Goal: Information Seeking & Learning: Understand process/instructions

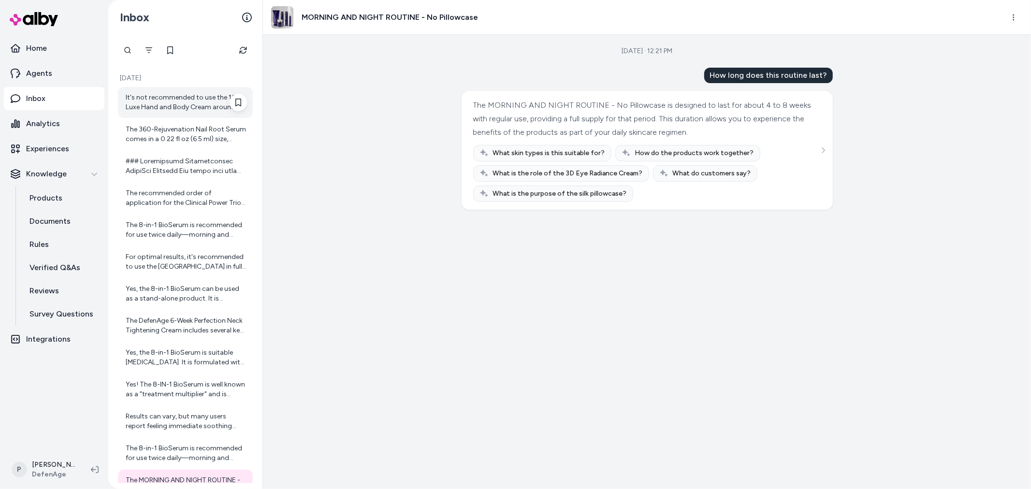
click at [189, 101] on div "It's not recommended to use the 10 Luxe Hand and Body Cream around the eyes bec…" at bounding box center [186, 102] width 121 height 19
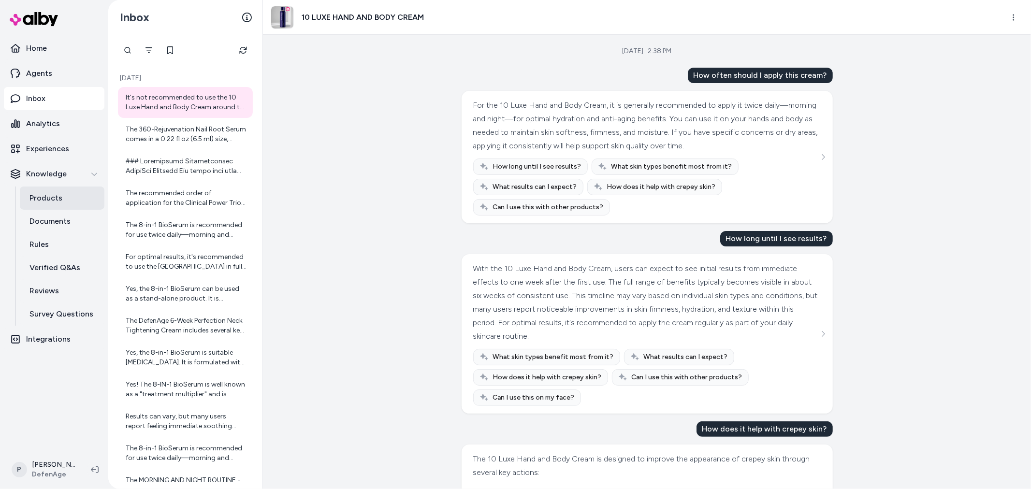
click at [75, 199] on link "Products" at bounding box center [62, 197] width 85 height 23
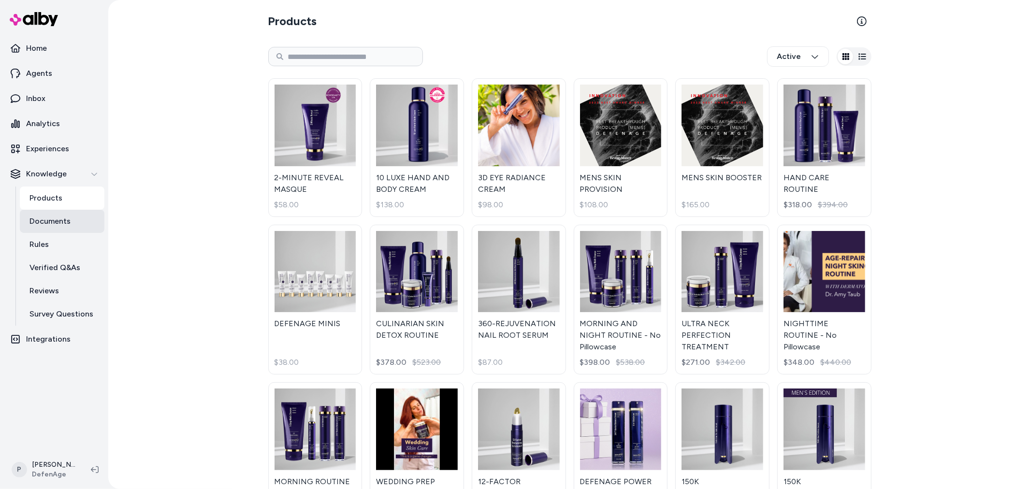
click at [64, 219] on p "Documents" at bounding box center [49, 221] width 41 height 12
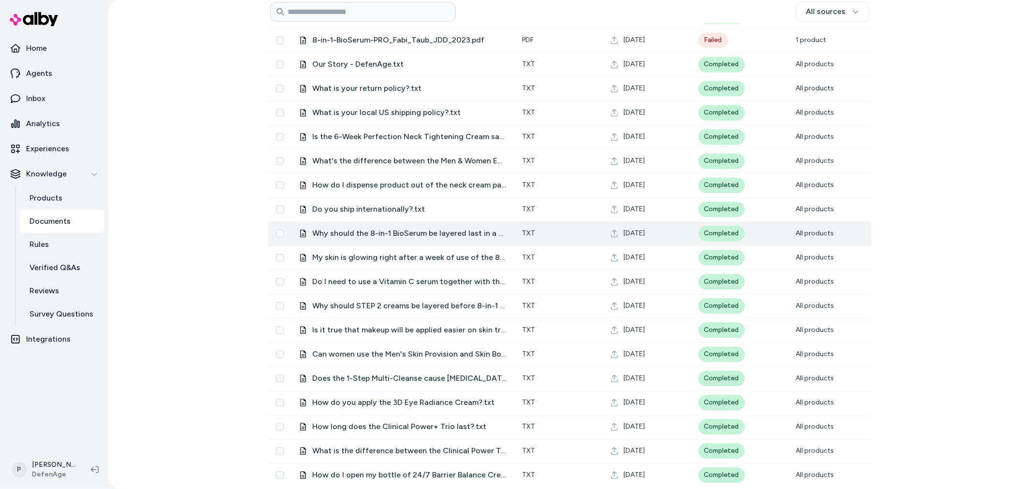
scroll to position [1721, 0]
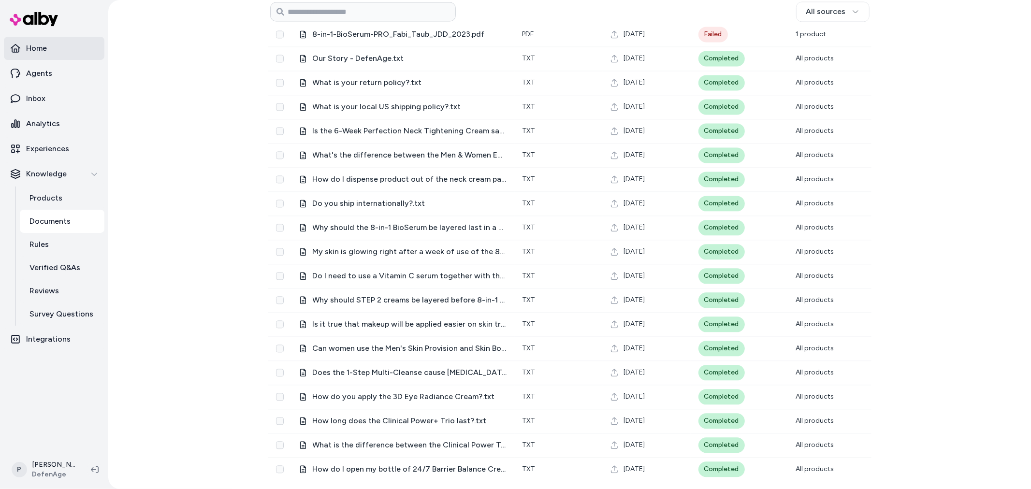
click at [30, 55] on link "Home" at bounding box center [54, 48] width 100 height 23
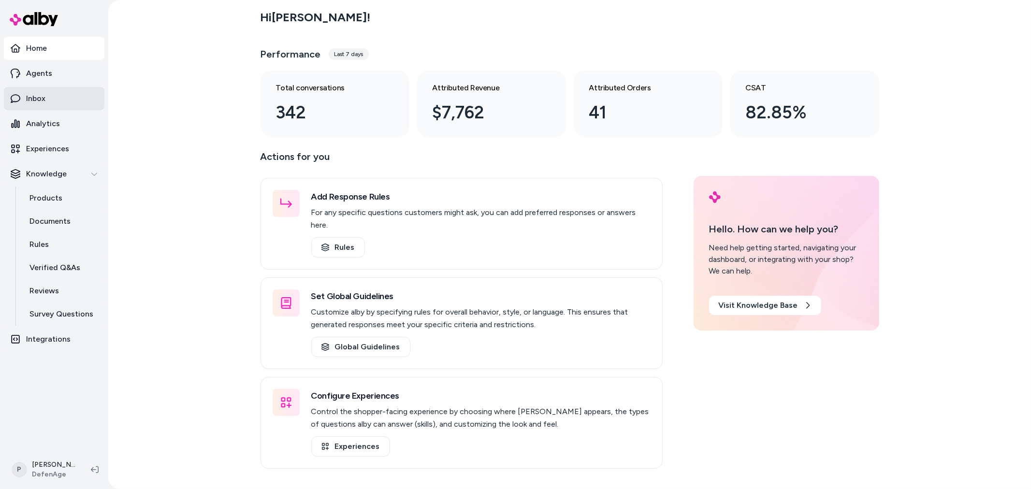
click at [46, 104] on link "Inbox" at bounding box center [54, 98] width 100 height 23
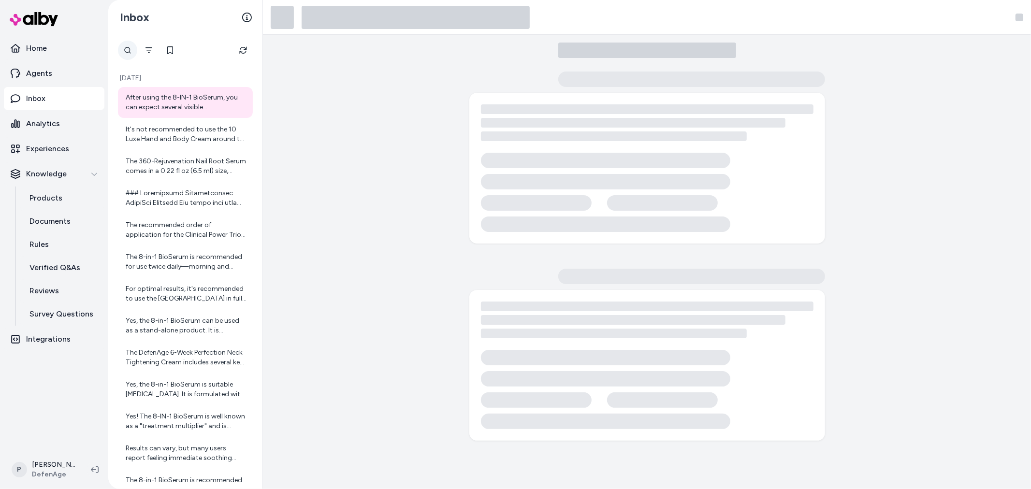
click at [128, 52] on div at bounding box center [127, 50] width 19 height 19
type input "**********"
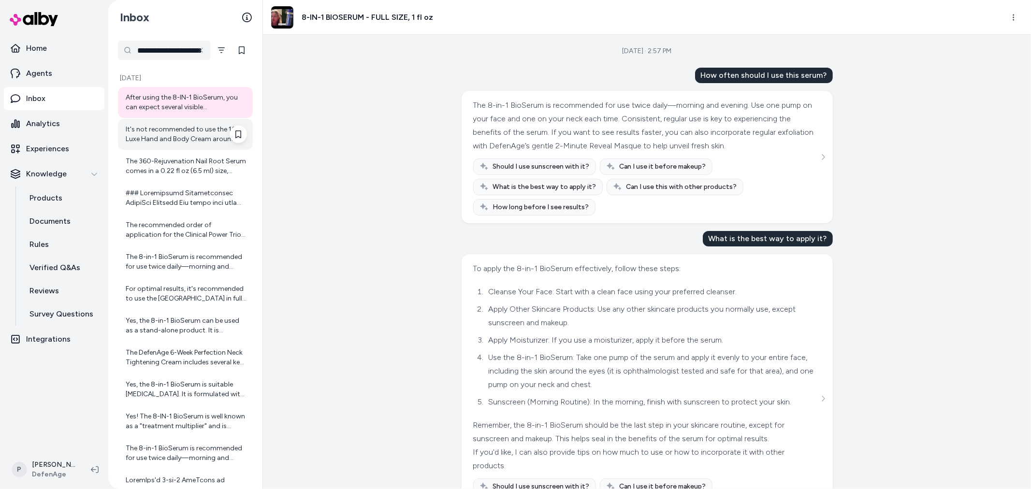
click at [160, 135] on div "It's not recommended to use the 10 Luxe Hand and Body Cream around the eyes bec…" at bounding box center [186, 134] width 121 height 19
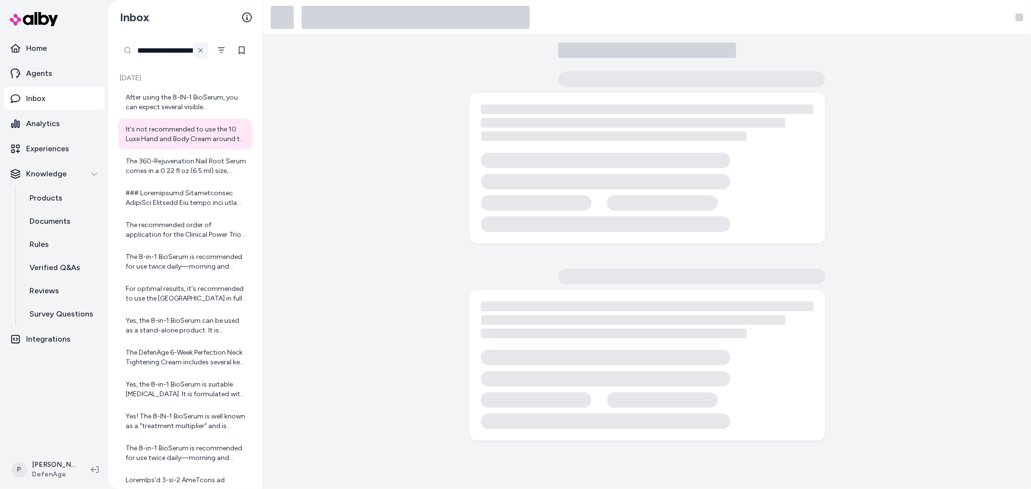
click at [199, 47] on icon at bounding box center [201, 50] width 8 height 8
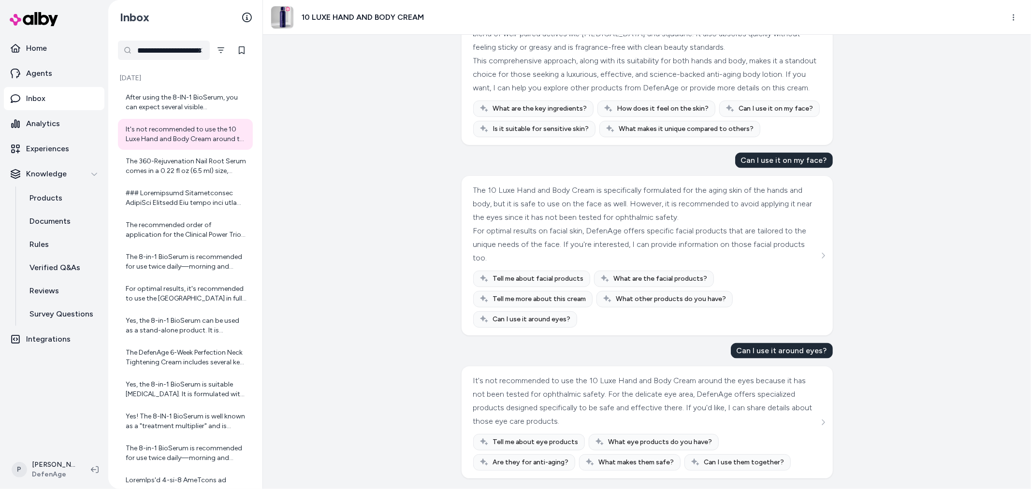
scroll to position [1230, 0]
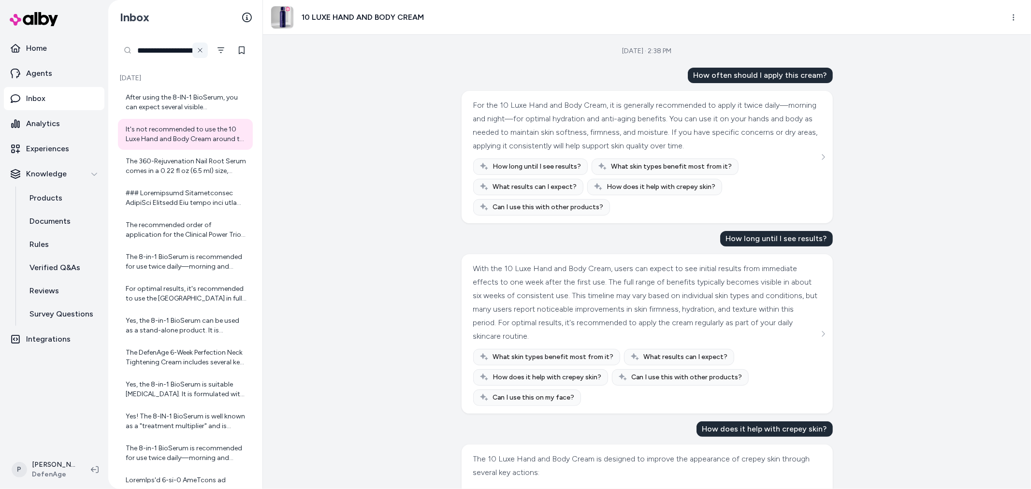
click at [201, 49] on icon at bounding box center [200, 50] width 8 height 8
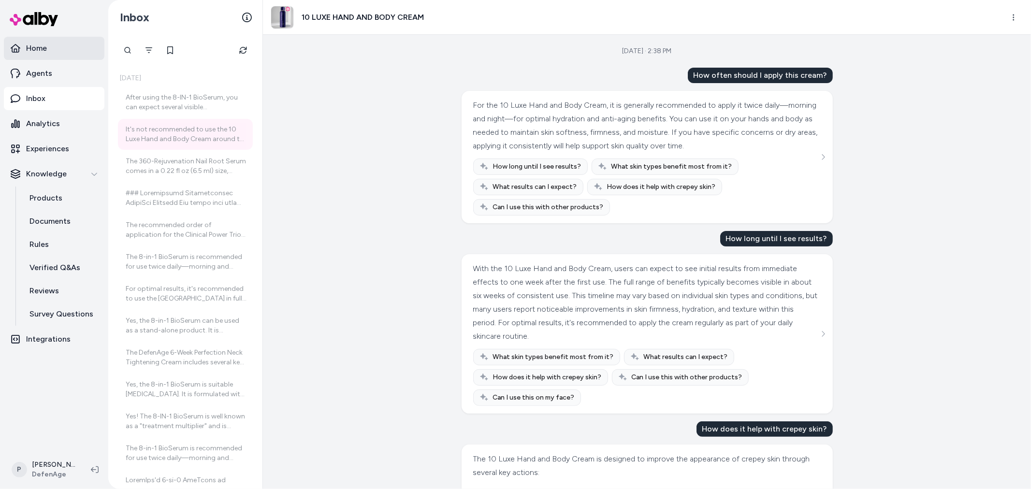
click at [34, 51] on p "Home" at bounding box center [36, 49] width 21 height 12
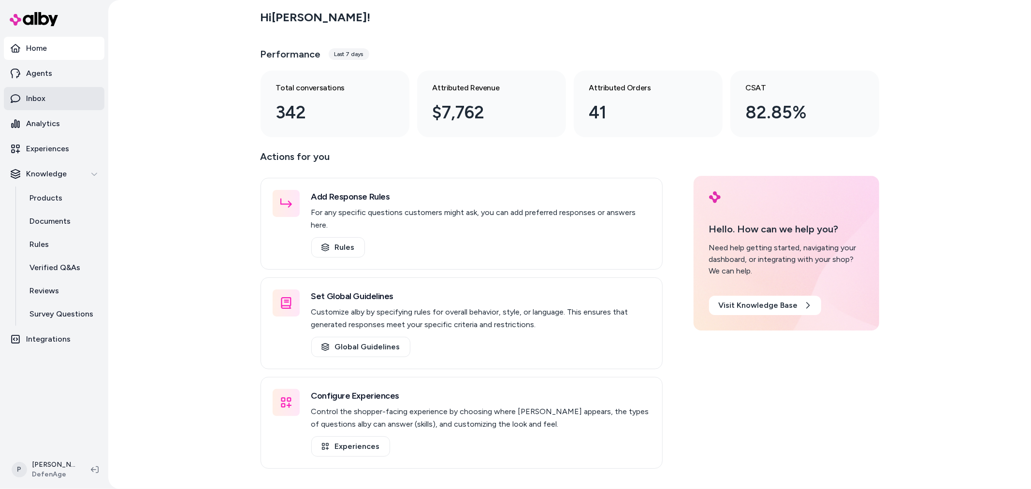
click at [36, 104] on link "Inbox" at bounding box center [54, 98] width 100 height 23
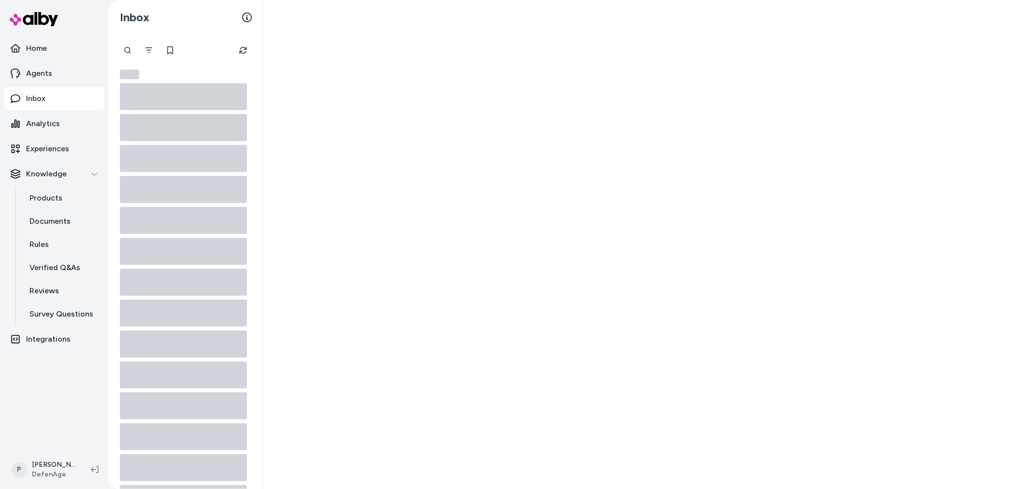
click at [51, 92] on link "Inbox" at bounding box center [54, 98] width 100 height 23
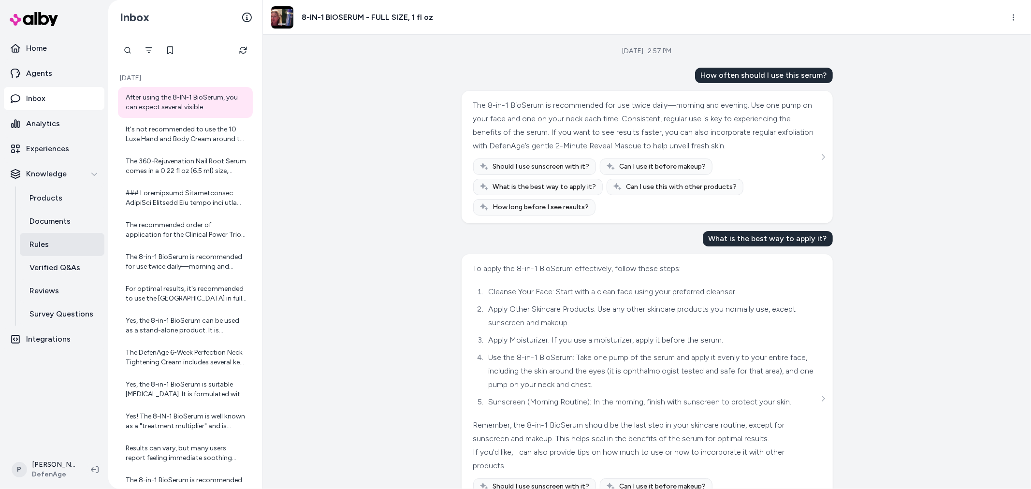
click at [41, 247] on p "Rules" at bounding box center [38, 245] width 19 height 12
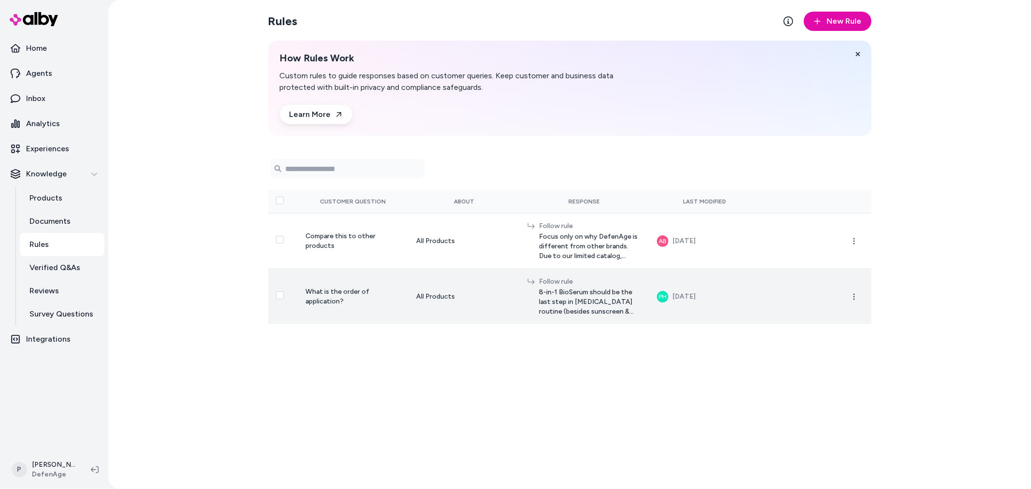
click at [351, 301] on td "What is the order of application?" at bounding box center [353, 297] width 111 height 56
click at [853, 295] on icon "button" at bounding box center [854, 297] width 8 height 8
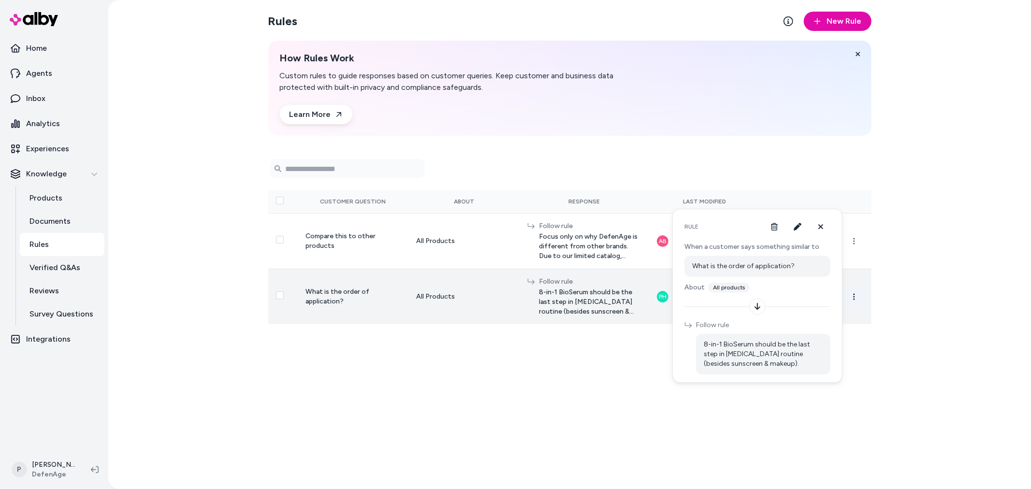
click at [854, 294] on icon "button" at bounding box center [854, 297] width 8 height 8
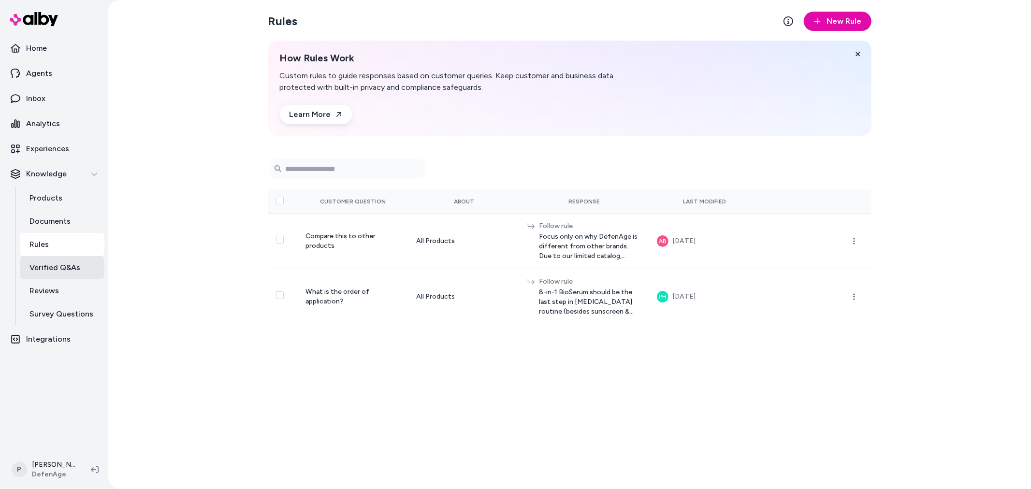
click at [52, 267] on p "Verified Q&As" at bounding box center [54, 268] width 51 height 12
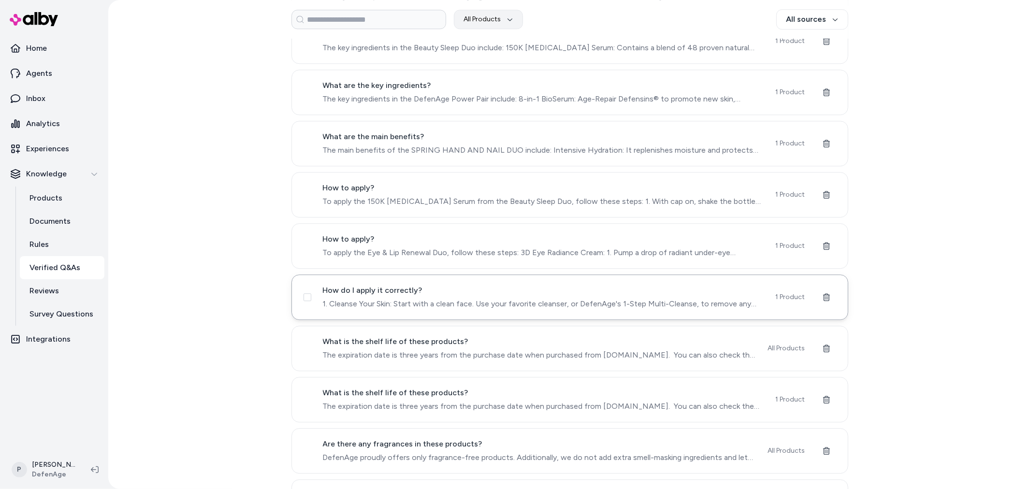
scroll to position [2136, 0]
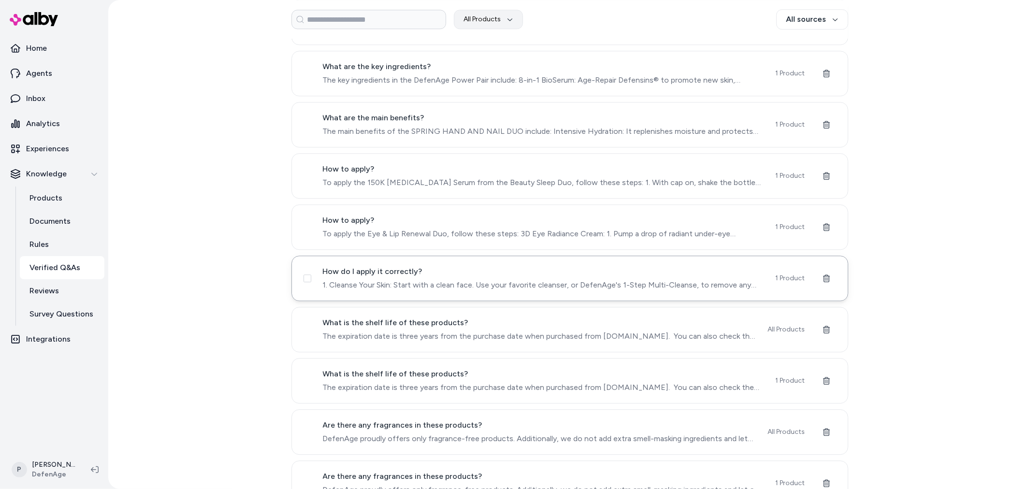
click at [459, 288] on span "1. Cleanse Your Skin: Start with a clean face. Use your favorite cleanser, or D…" at bounding box center [543, 285] width 441 height 12
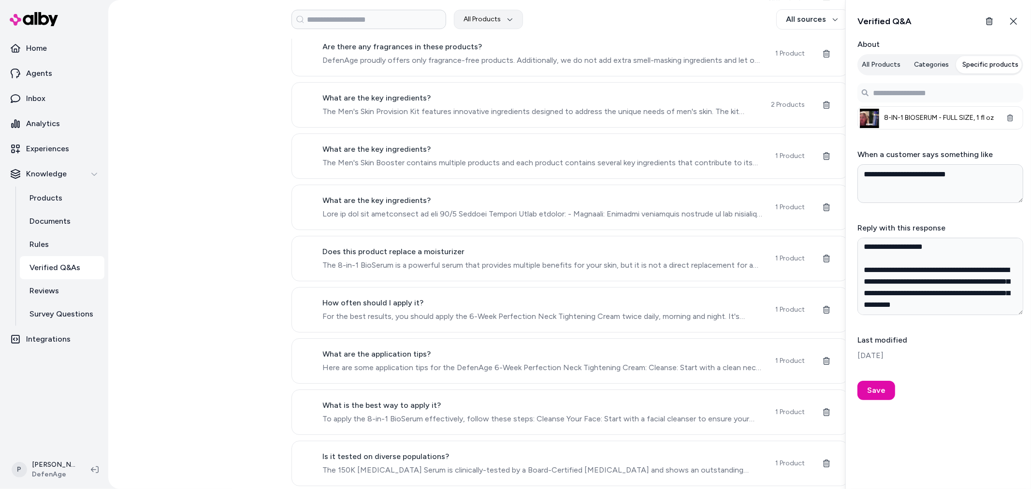
scroll to position [2620, 0]
click at [449, 306] on span "What are the application tips?" at bounding box center [543, 301] width 441 height 12
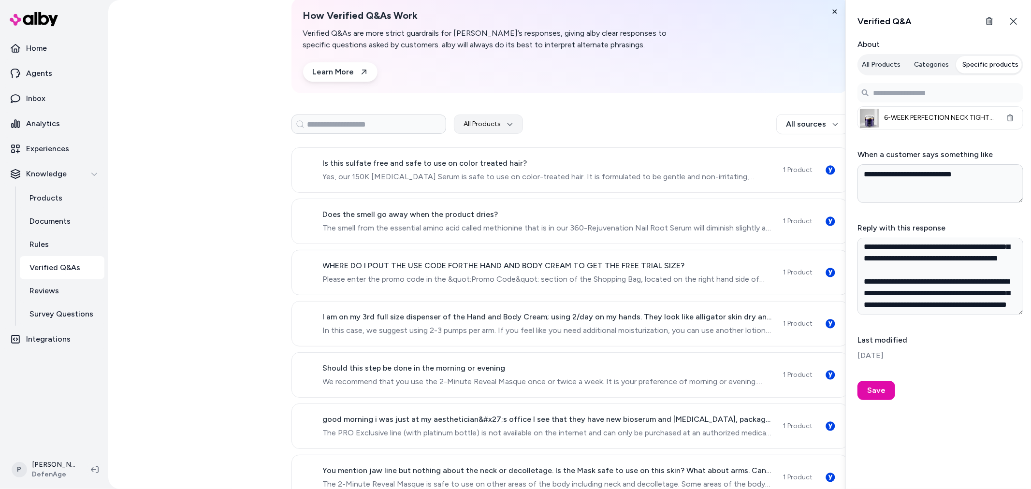
scroll to position [0, 0]
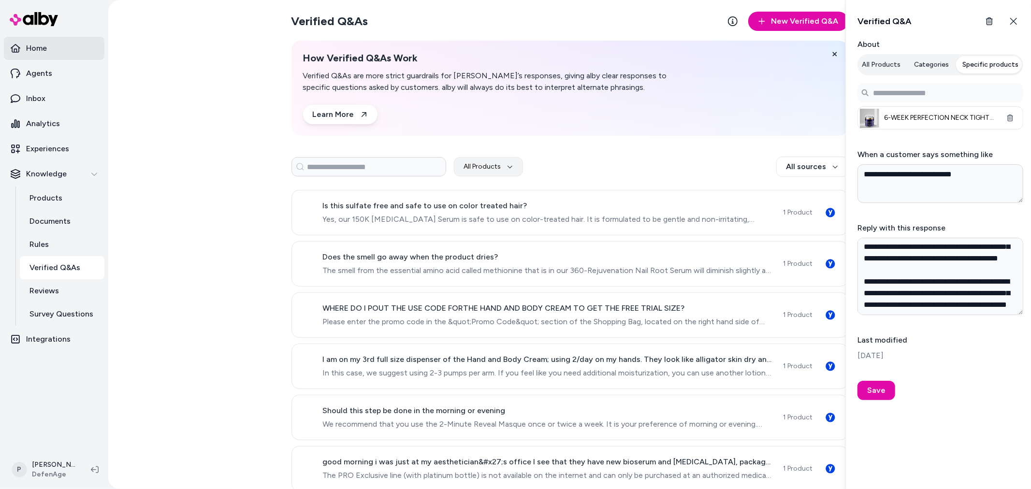
type textarea "*"
click at [36, 46] on p "Home" at bounding box center [36, 49] width 21 height 12
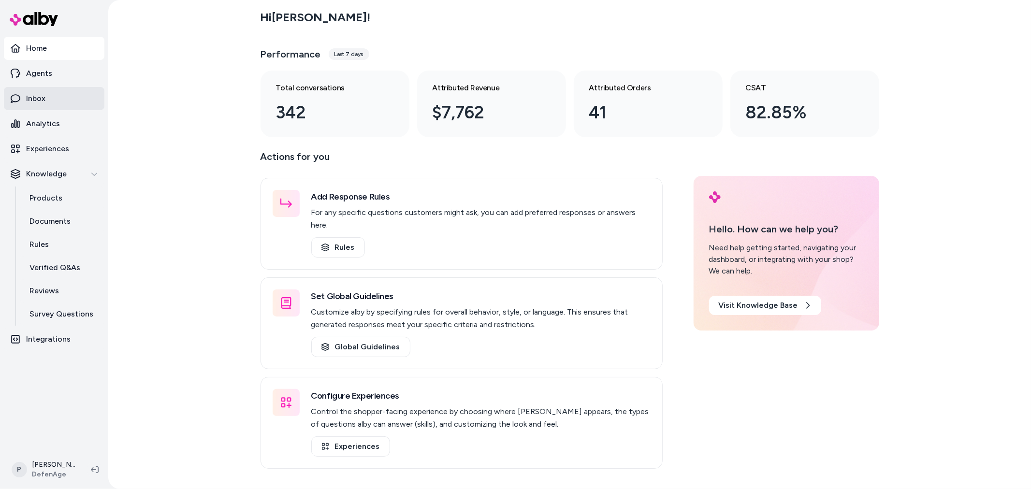
click at [57, 87] on link "Inbox" at bounding box center [54, 98] width 100 height 23
